Goal: Check status: Check status

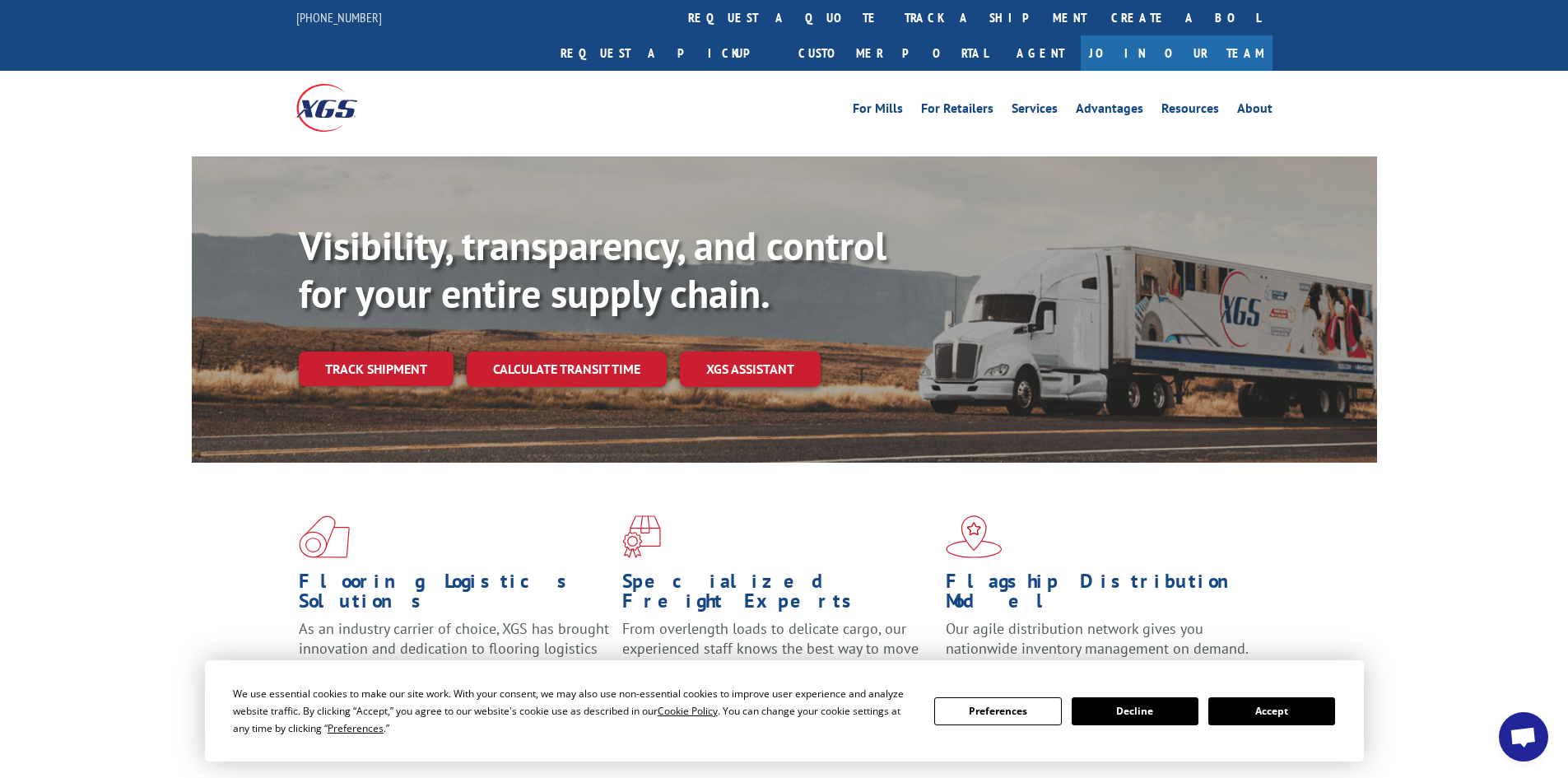
click at [1235, 711] on button "Accept" at bounding box center [1272, 711] width 126 height 28
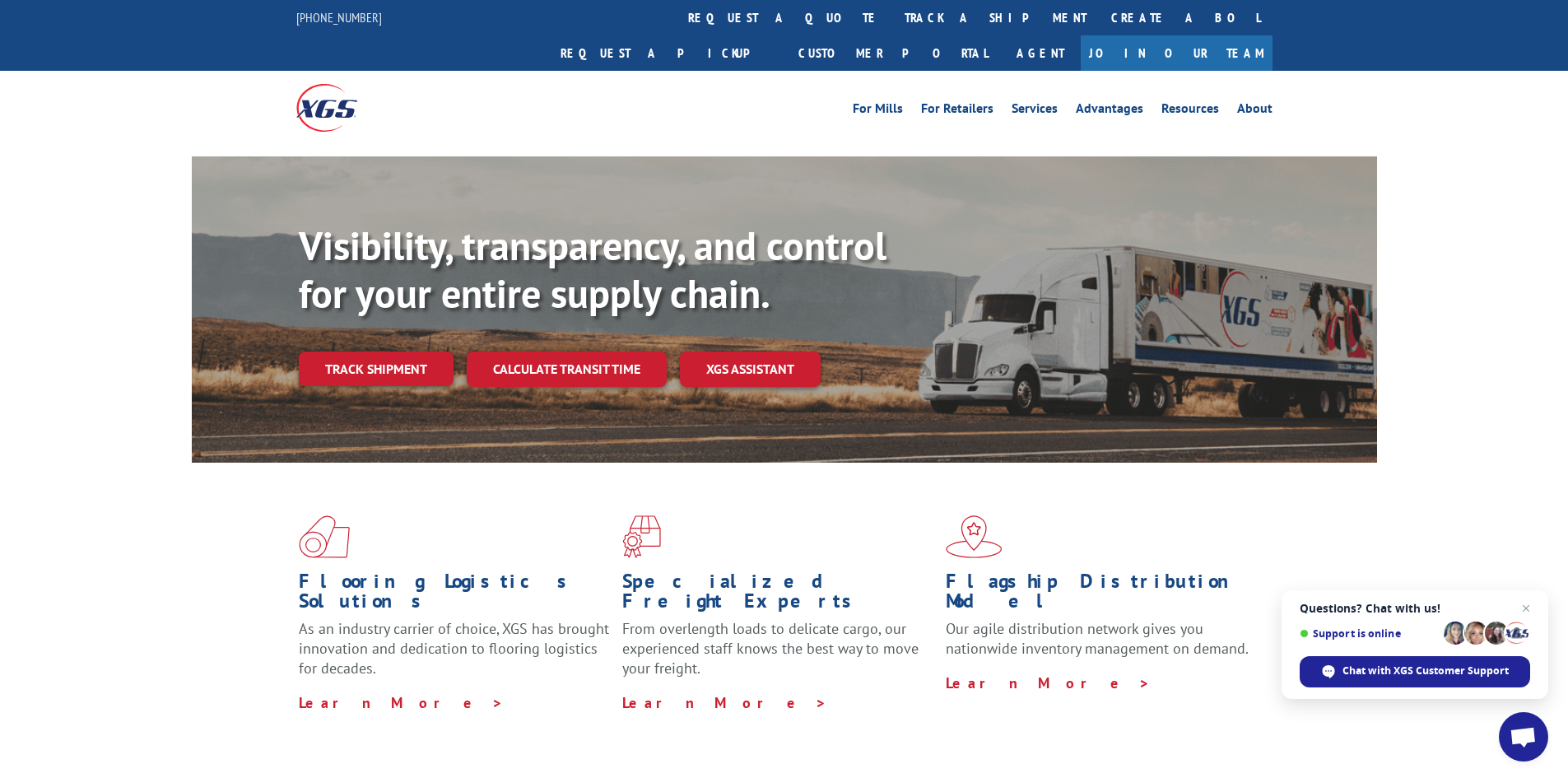
click at [340, 352] on link "Track shipment" at bounding box center [376, 369] width 155 height 35
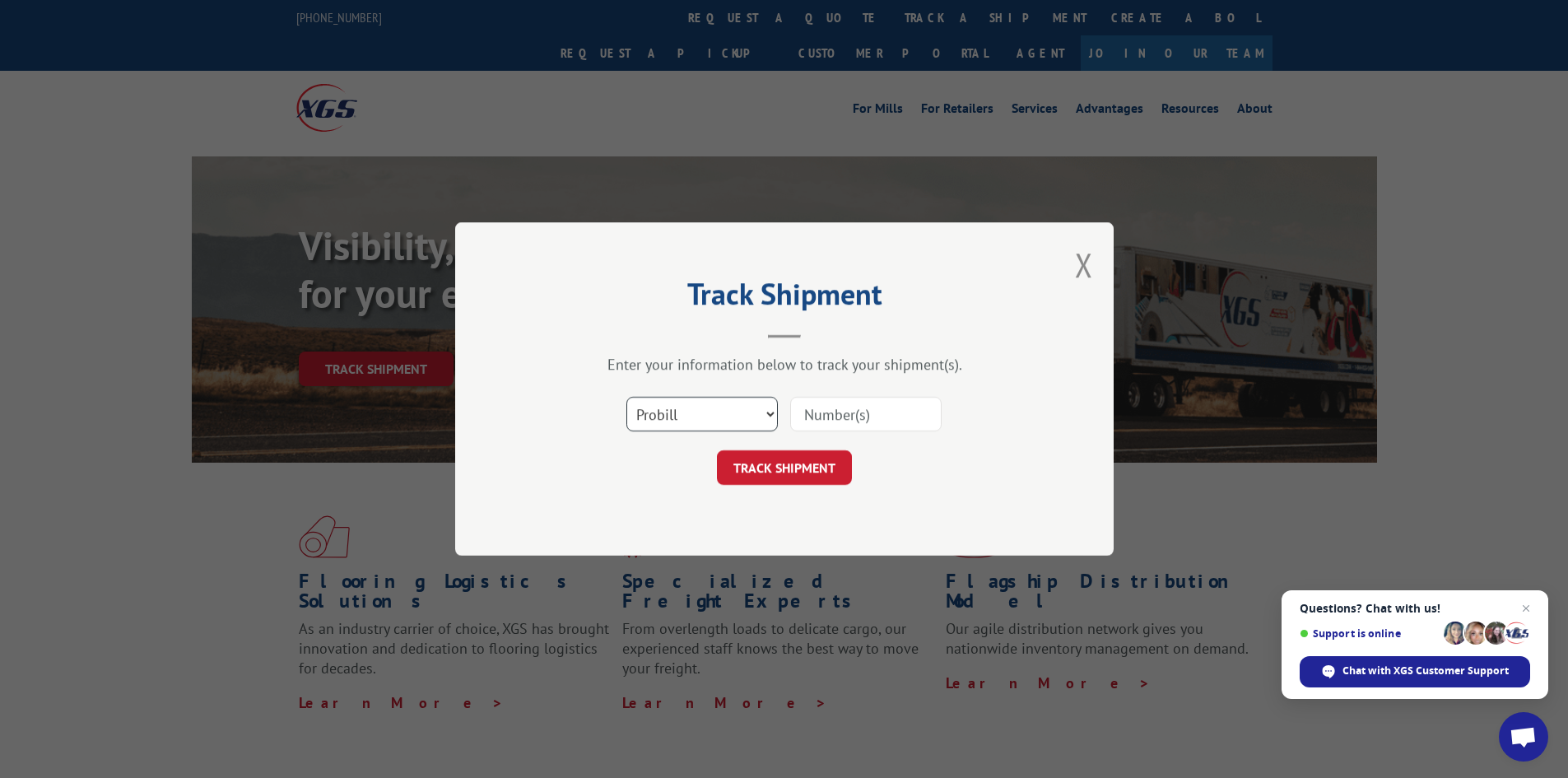
click at [684, 412] on select "Select category... Probill BOL PO" at bounding box center [701, 414] width 152 height 35
select select "bol"
click at [626, 397] on select "Select category... Probill BOL PO" at bounding box center [701, 414] width 152 height 35
click at [801, 416] on input at bounding box center [866, 414] width 152 height 35
paste input "7063373"
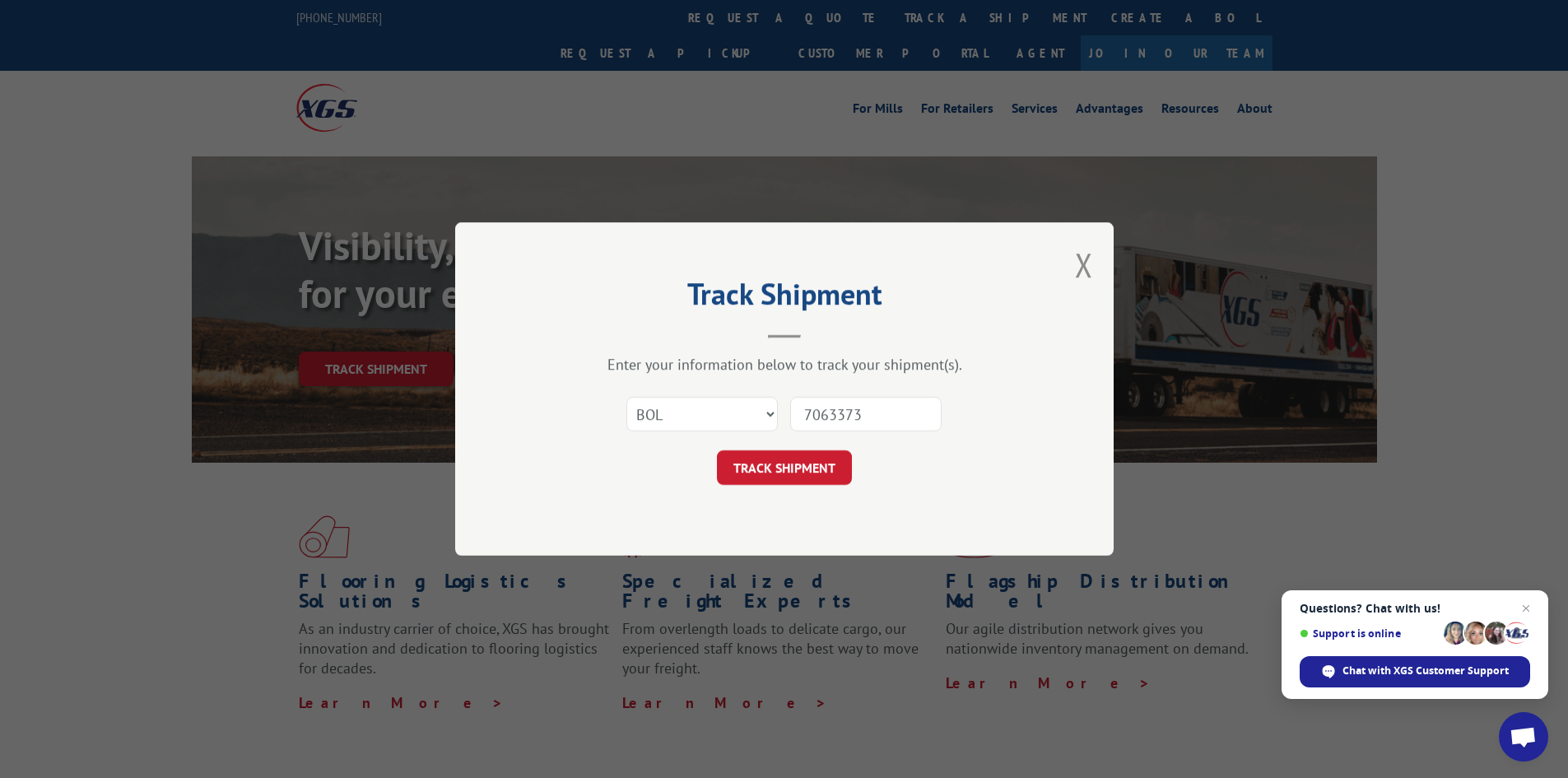
type input "7063373"
click at [717, 451] on button "TRACK SHIPMENT" at bounding box center [784, 468] width 135 height 35
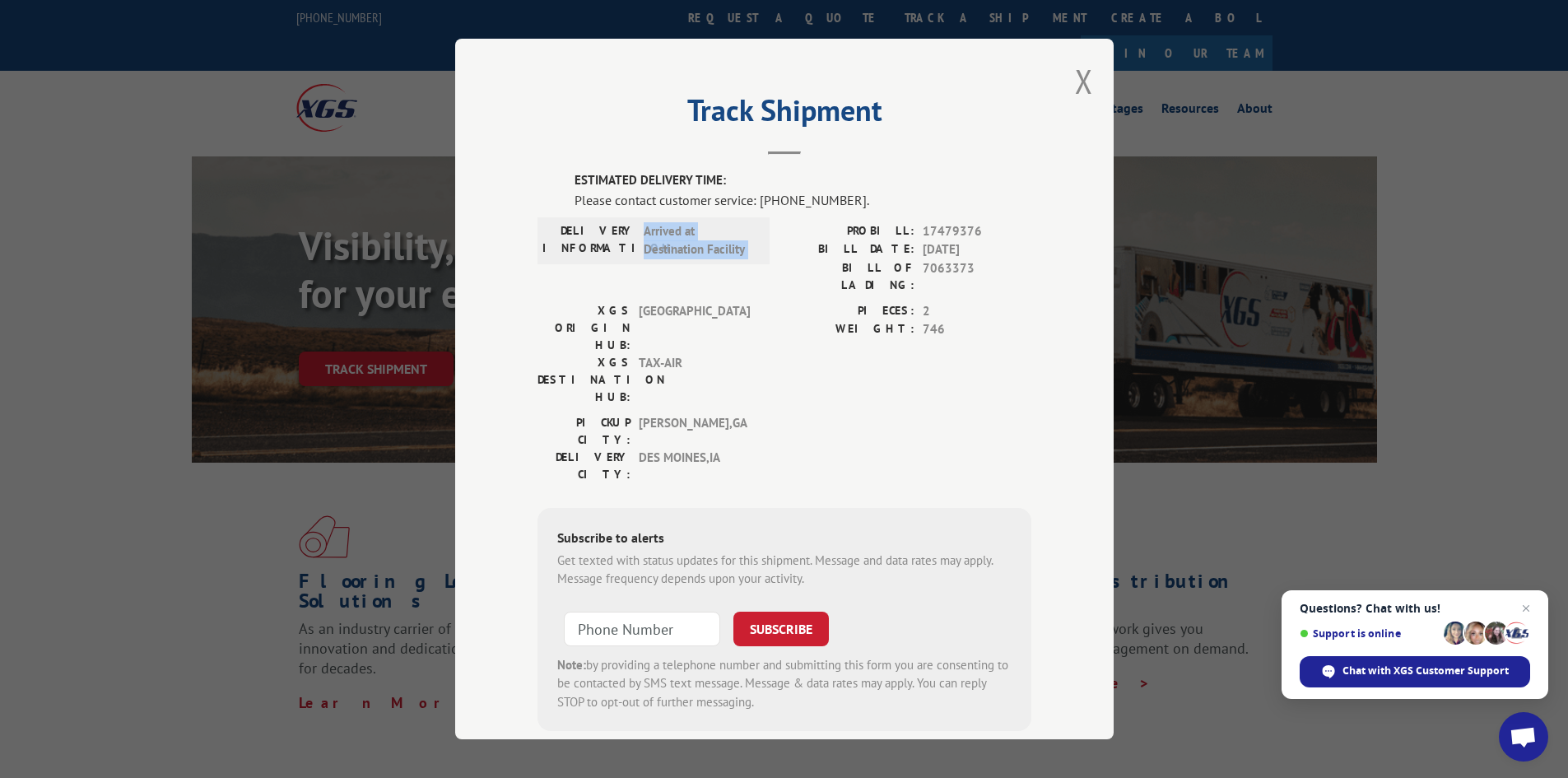
drag, startPoint x: 638, startPoint y: 235, endPoint x: 771, endPoint y: 236, distance: 133.0
click at [771, 236] on div "DELIVERY INFORMATION: Arrived at Destination Facility PROBILL: 17479376 BILL DA…" at bounding box center [784, 262] width 494 height 80
click at [766, 255] on div "DELIVERY INFORMATION: Arrived at Destination Facility PROBILL: 17479376 BILL DA…" at bounding box center [784, 262] width 494 height 80
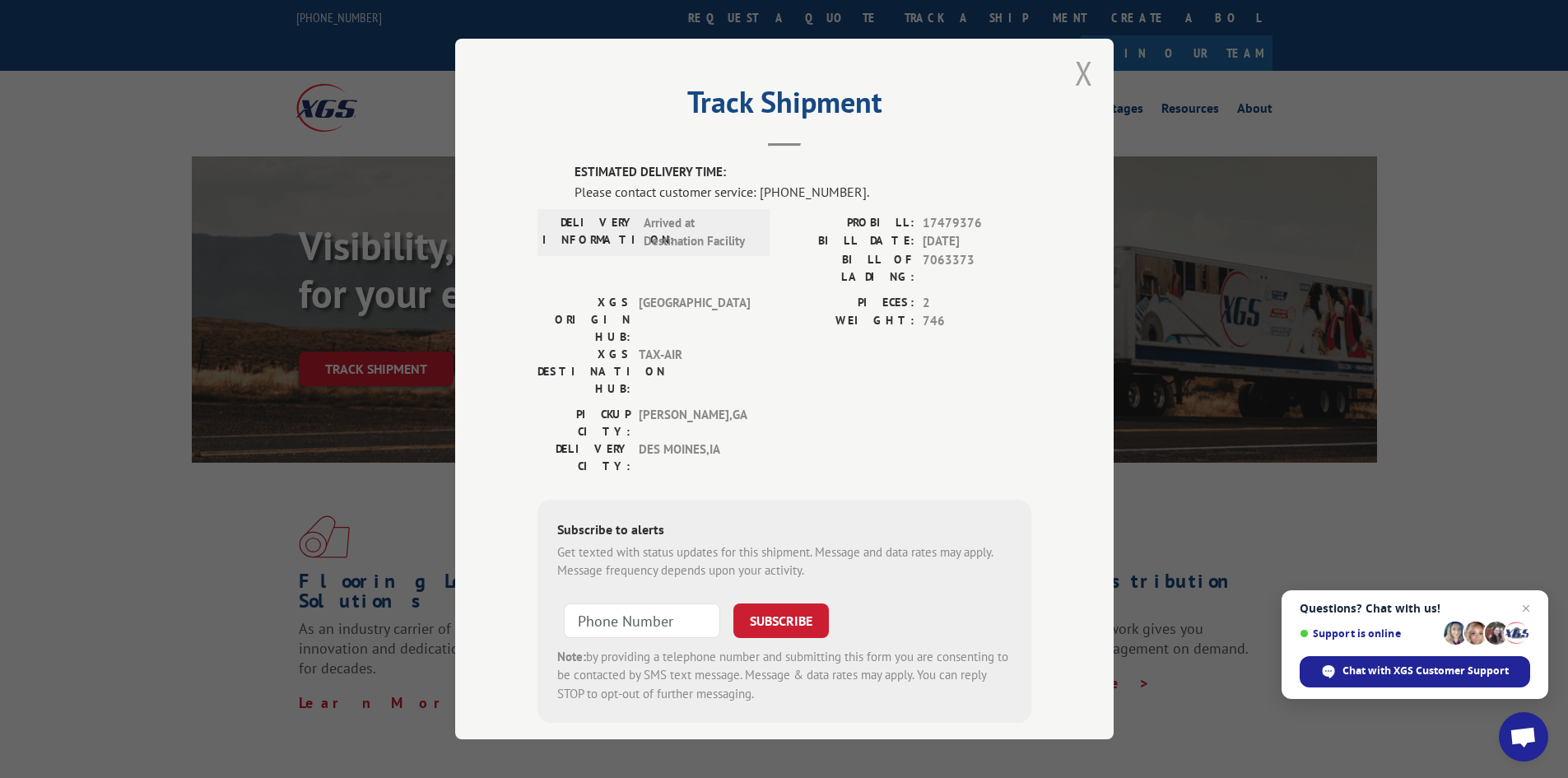
click at [1084, 74] on button "Close modal" at bounding box center [1083, 73] width 18 height 43
